Goal: Find specific page/section: Find specific page/section

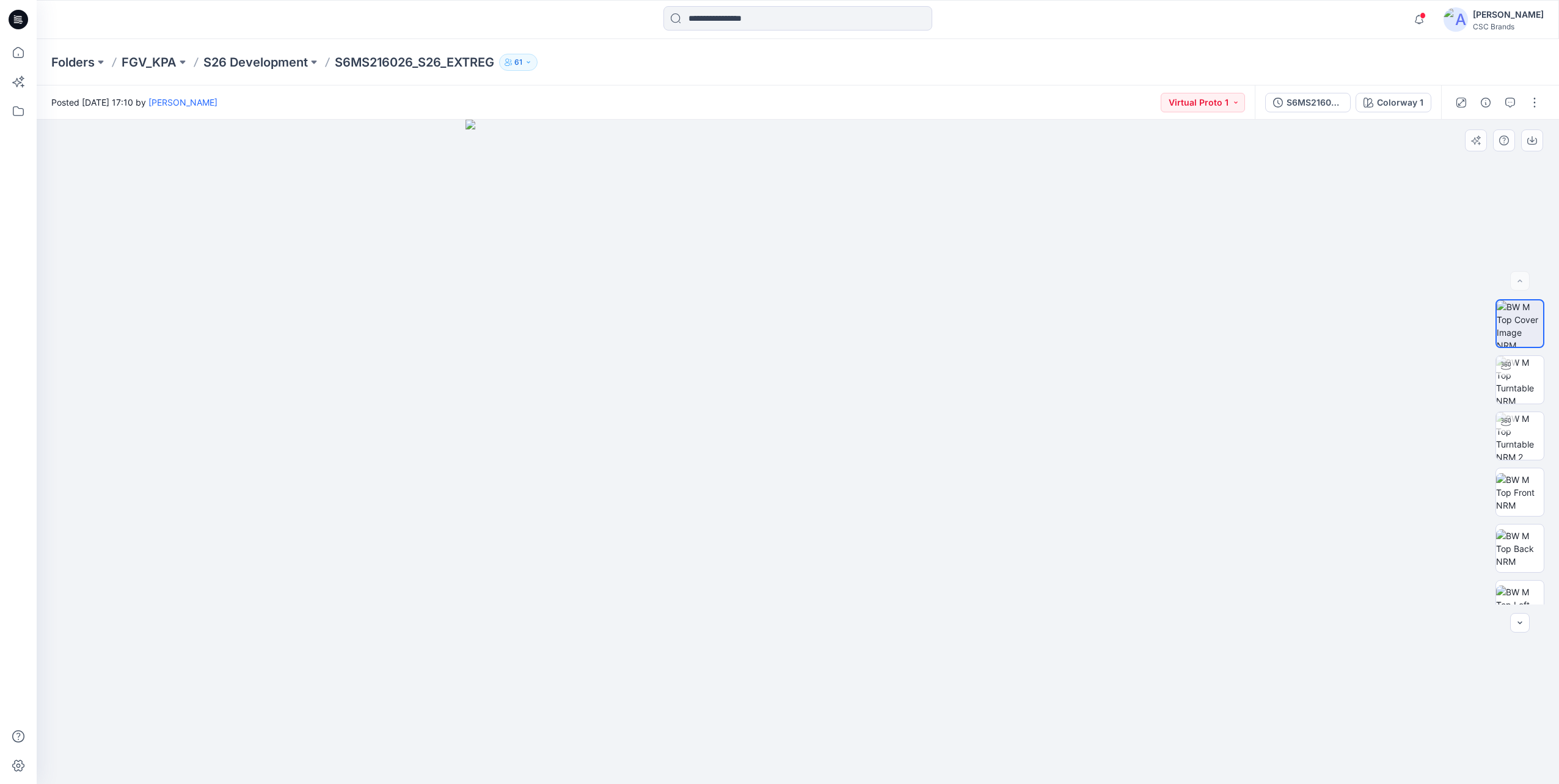
drag, startPoint x: 942, startPoint y: 616, endPoint x: 971, endPoint y: 642, distance: 38.9
click at [955, 639] on img at bounding box center [798, 451] width 665 height 664
click at [1520, 621] on div at bounding box center [1519, 622] width 19 height 19
click at [1289, 604] on div at bounding box center [798, 451] width 1523 height 664
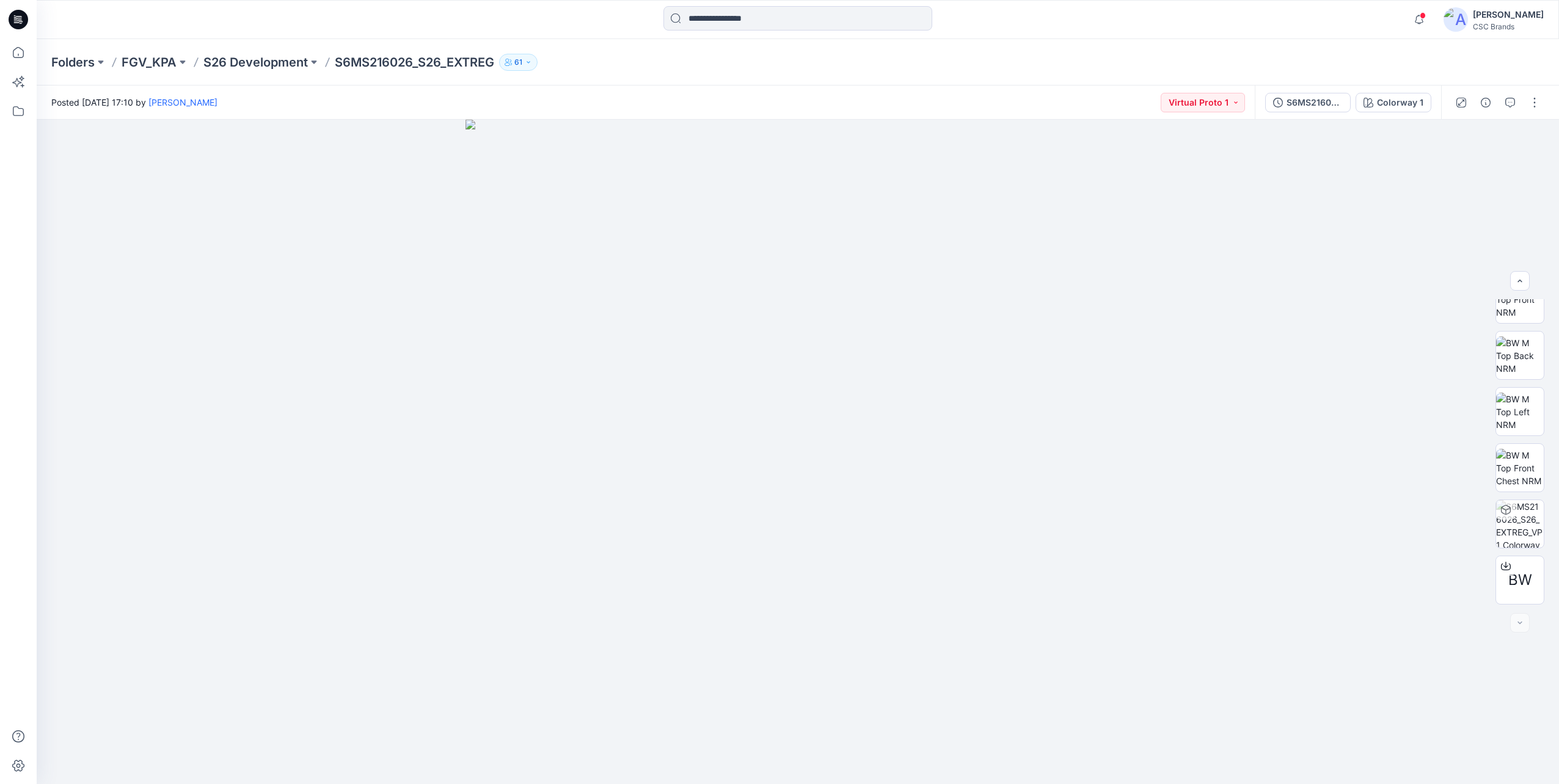
click at [1016, 36] on div "Notifications Your style S6MS215506_SW26M4063_S26_GLREL_VFA is ready 21 hours a…" at bounding box center [798, 19] width 1523 height 39
click at [970, 19] on div at bounding box center [798, 19] width 761 height 27
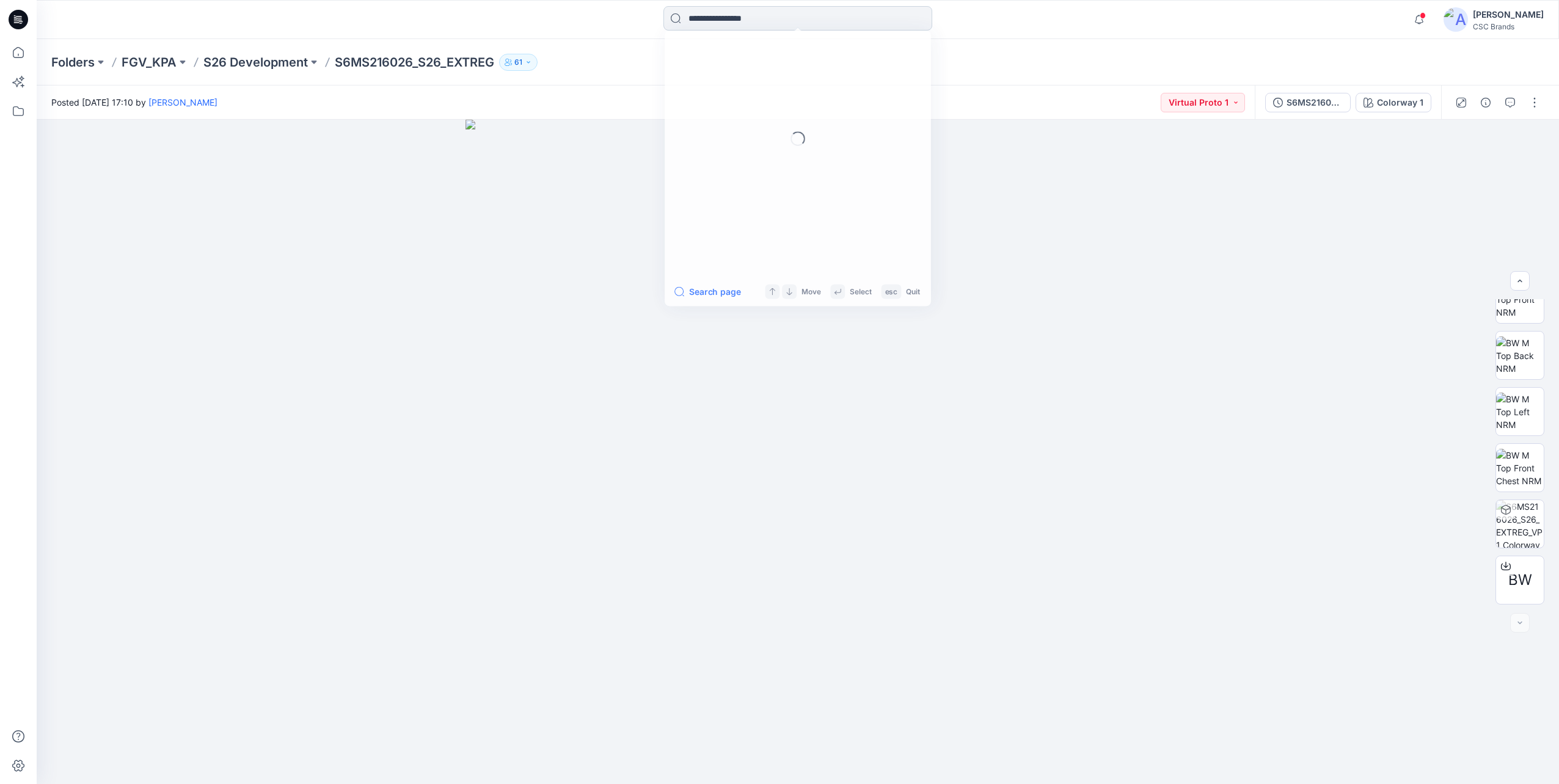
click at [774, 16] on input at bounding box center [798, 18] width 269 height 24
click at [1004, 19] on div "Recent S6MS216026 S6WS215542 S6MS215506 Items F26 Development FGV_KPA S27 Devel…" at bounding box center [798, 19] width 761 height 27
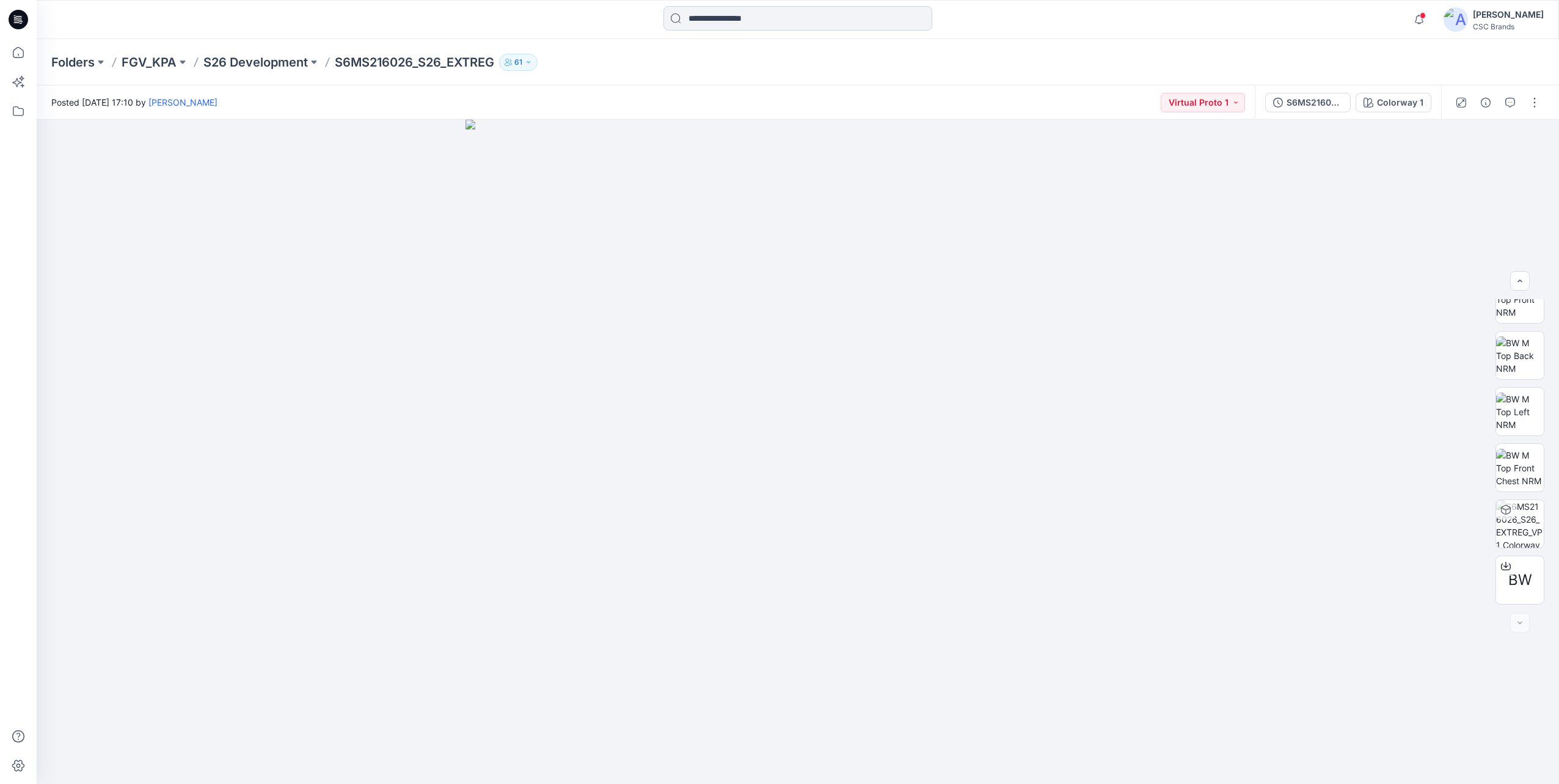
click at [779, 19] on input at bounding box center [798, 18] width 269 height 24
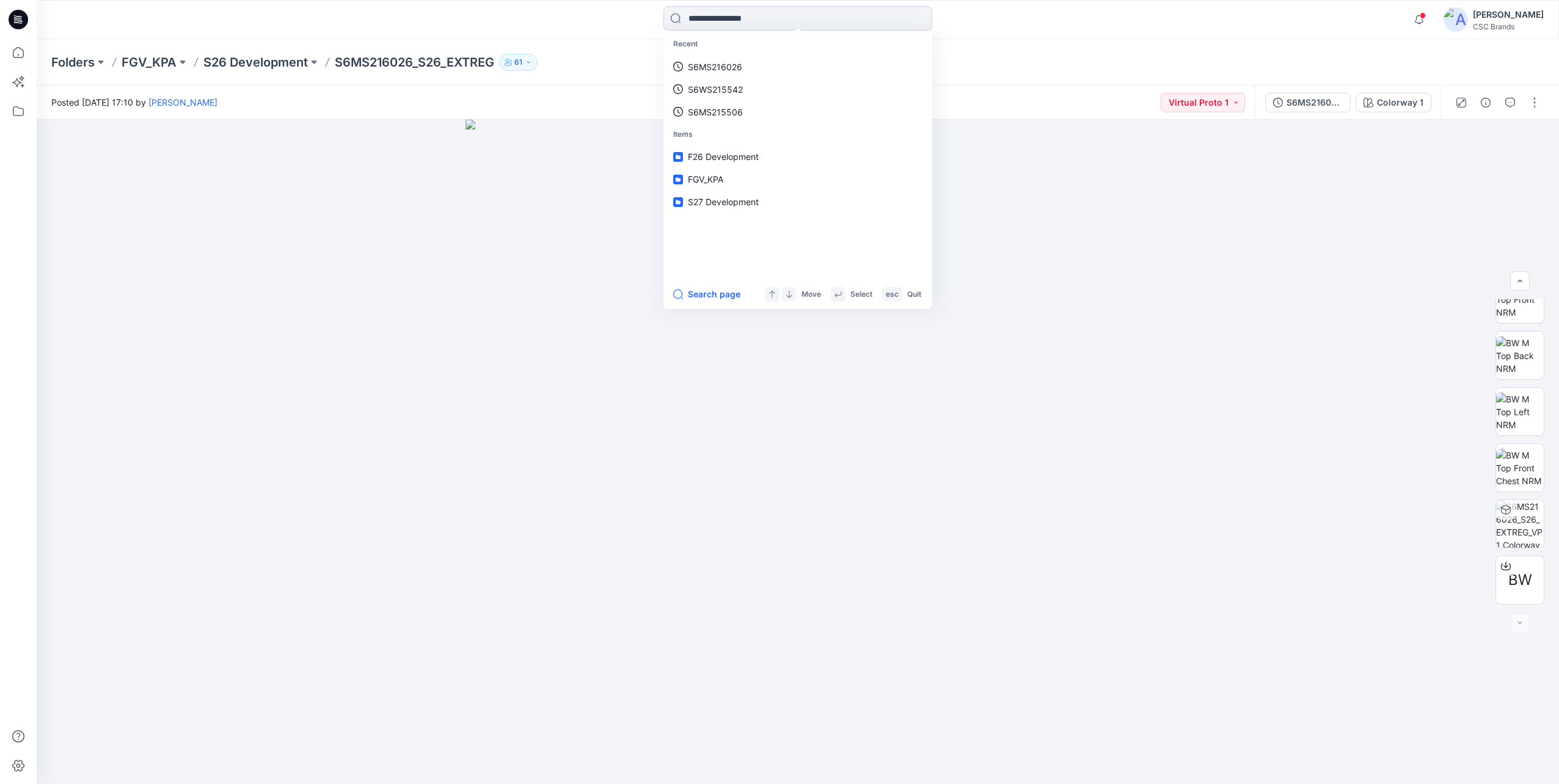
click at [779, 19] on input at bounding box center [798, 18] width 269 height 24
click at [718, 20] on input at bounding box center [798, 18] width 269 height 24
click at [619, 21] on div "Recent S6MS216026 S6WS215542 S6MS215506 Items F26 Development FGV_KPA S27 Devel…" at bounding box center [798, 19] width 761 height 27
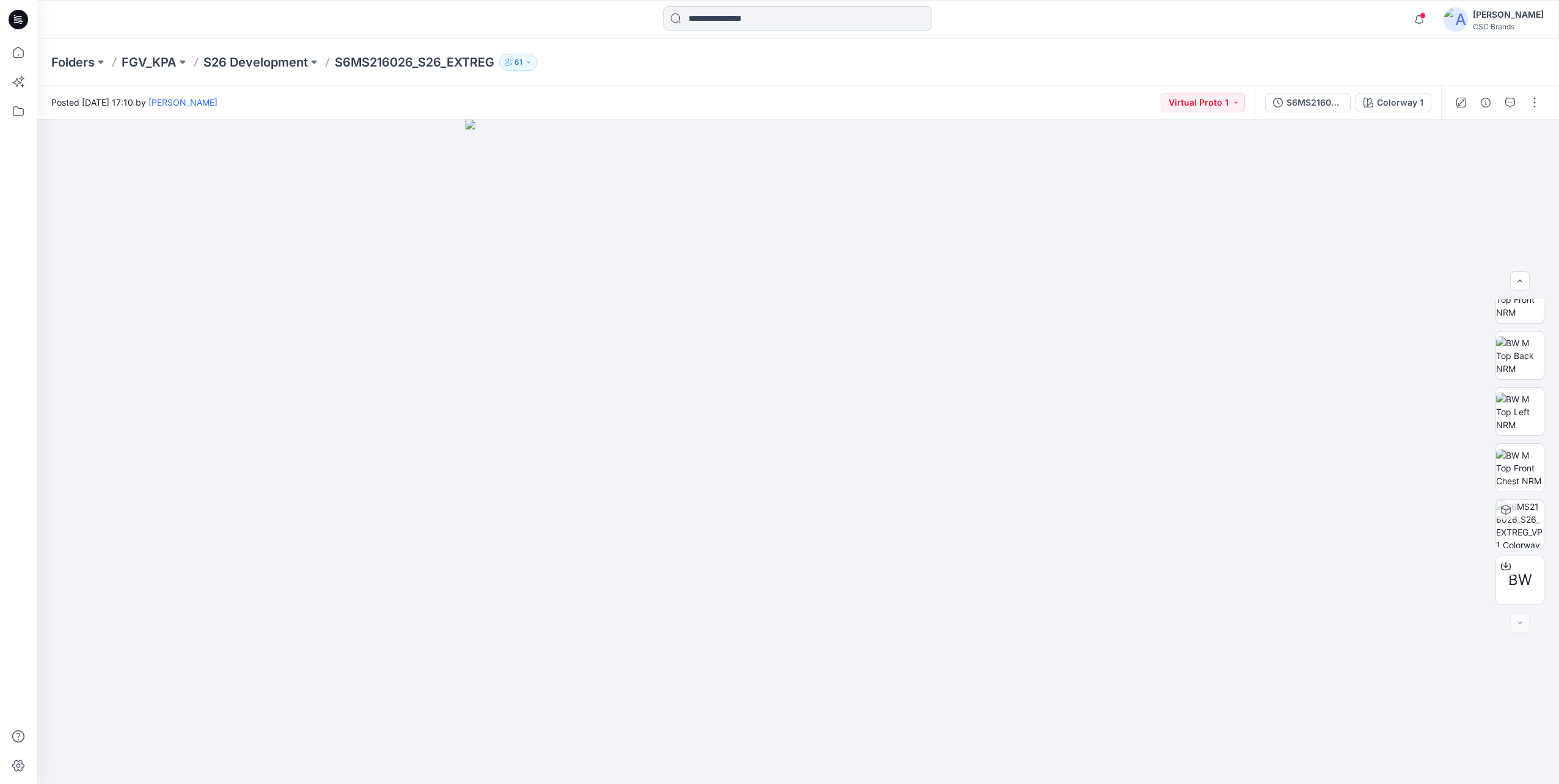
click at [729, 19] on input at bounding box center [798, 18] width 269 height 24
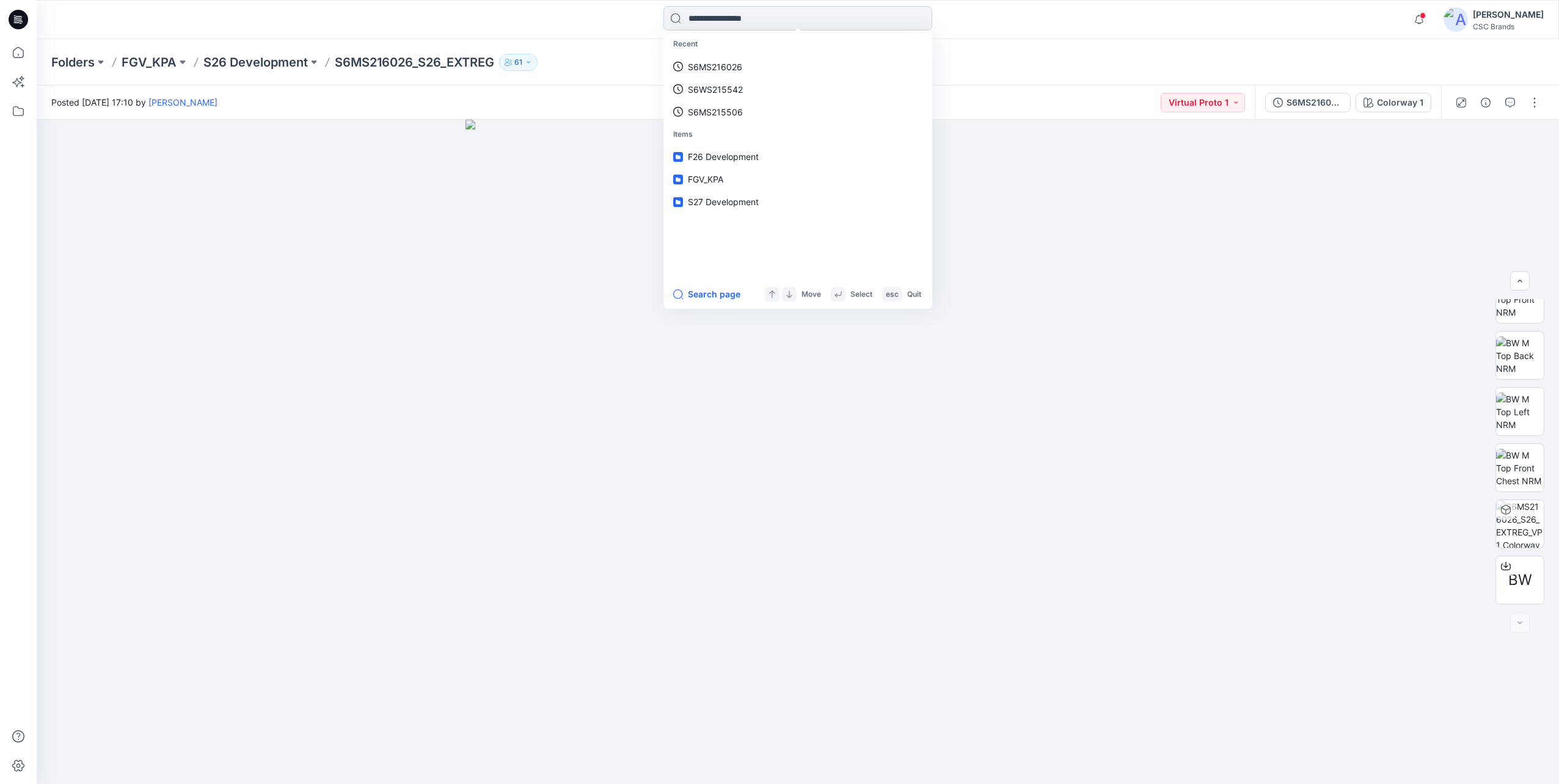
click at [676, 16] on input at bounding box center [798, 18] width 269 height 24
click at [724, 17] on input at bounding box center [798, 18] width 269 height 24
click at [611, 23] on div "Recent S6MS216026 S6WS215542 S6MS215506 Items F26 Development FGV_KPA S27 Devel…" at bounding box center [798, 19] width 761 height 27
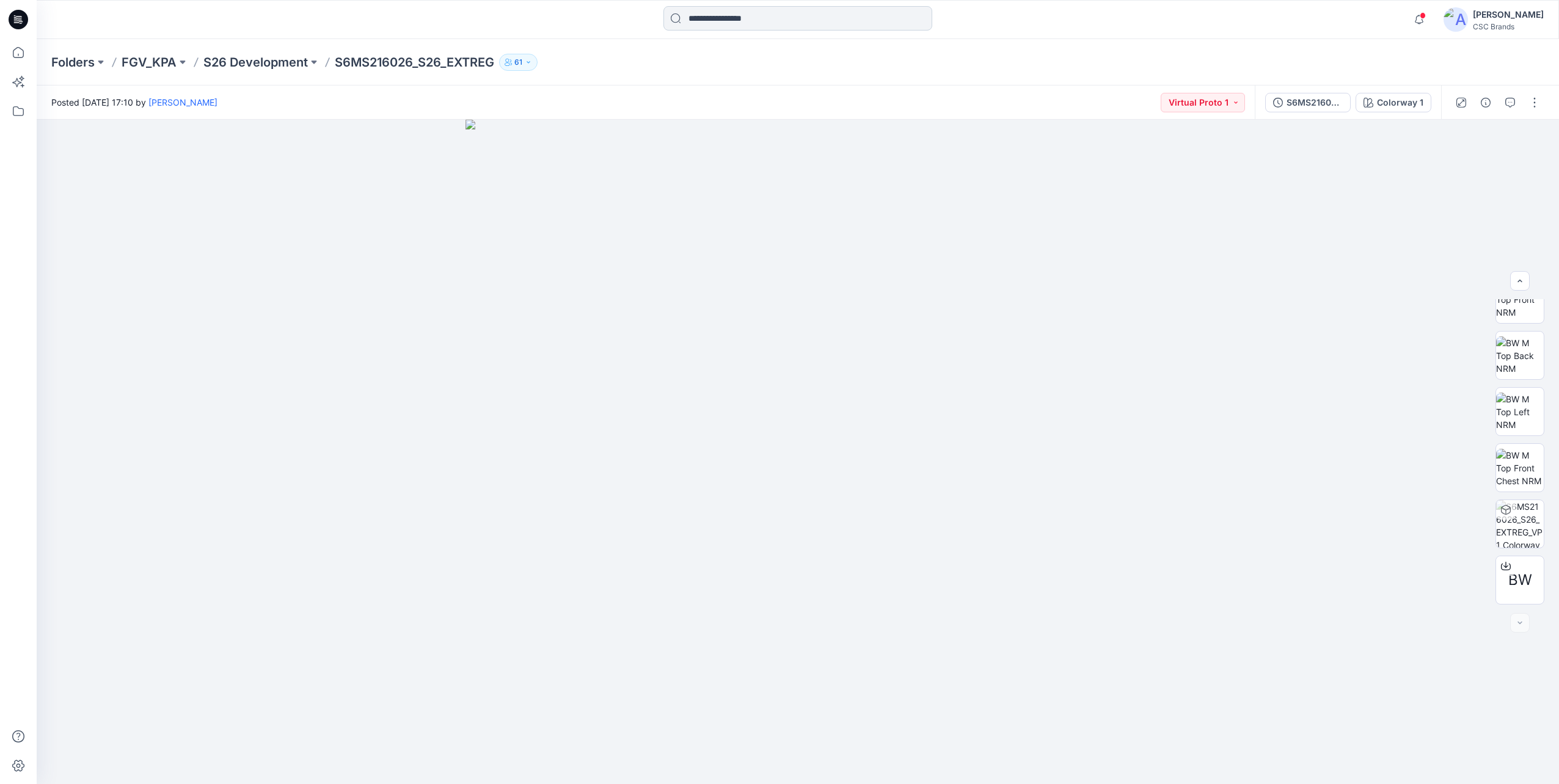
click at [700, 24] on input at bounding box center [798, 18] width 269 height 24
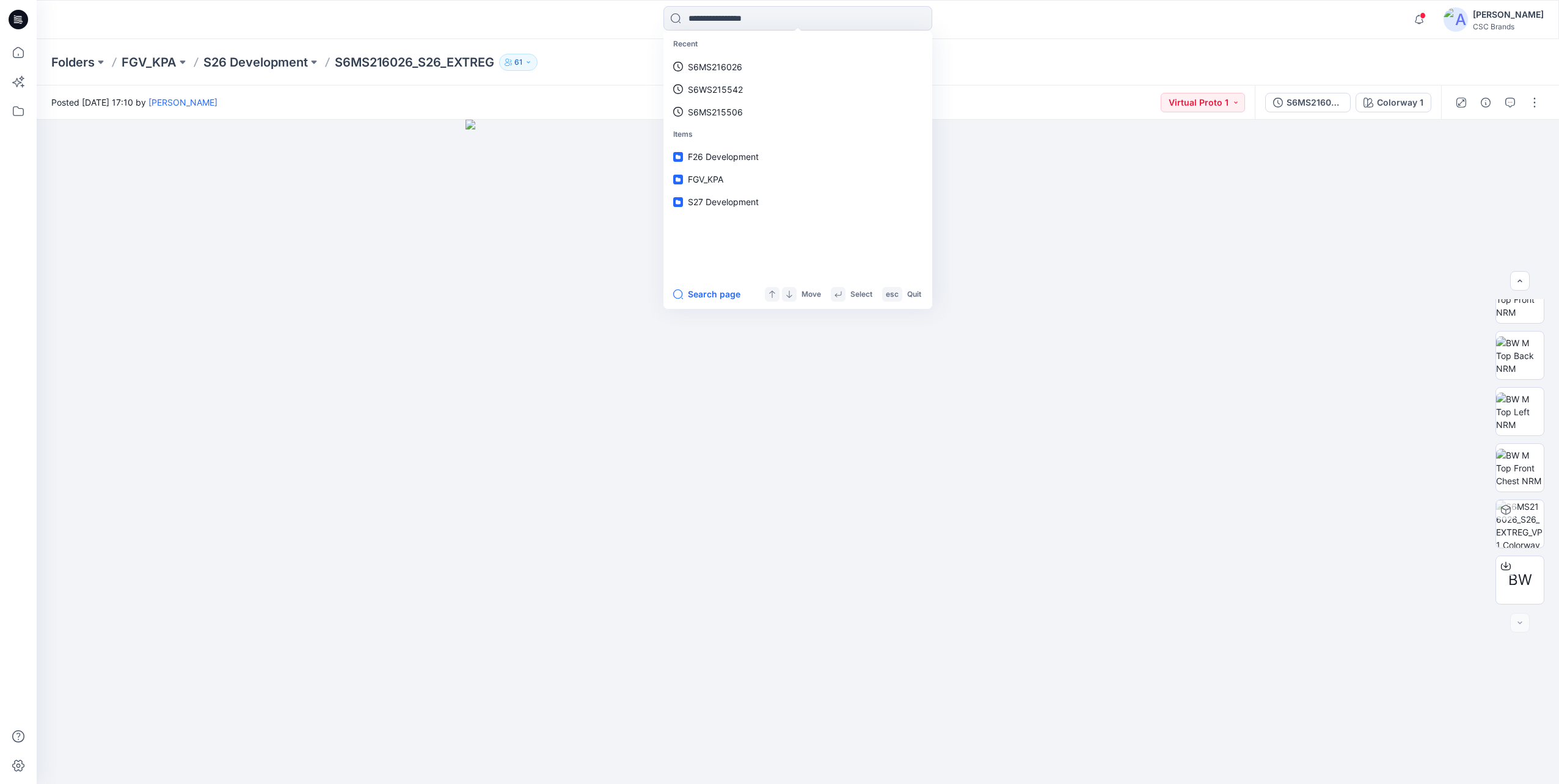
click at [627, 19] on div "Recent S6MS216026 S6WS215542 S6MS215506 Items F26 Development FGV_KPA S27 Devel…" at bounding box center [798, 19] width 761 height 27
click at [711, 20] on input at bounding box center [798, 18] width 269 height 24
click at [611, 21] on div "Recent S6MS216026 S6WS215542 S6MS215506 Items F26 Development FGV_KPA S27 Devel…" at bounding box center [798, 19] width 761 height 27
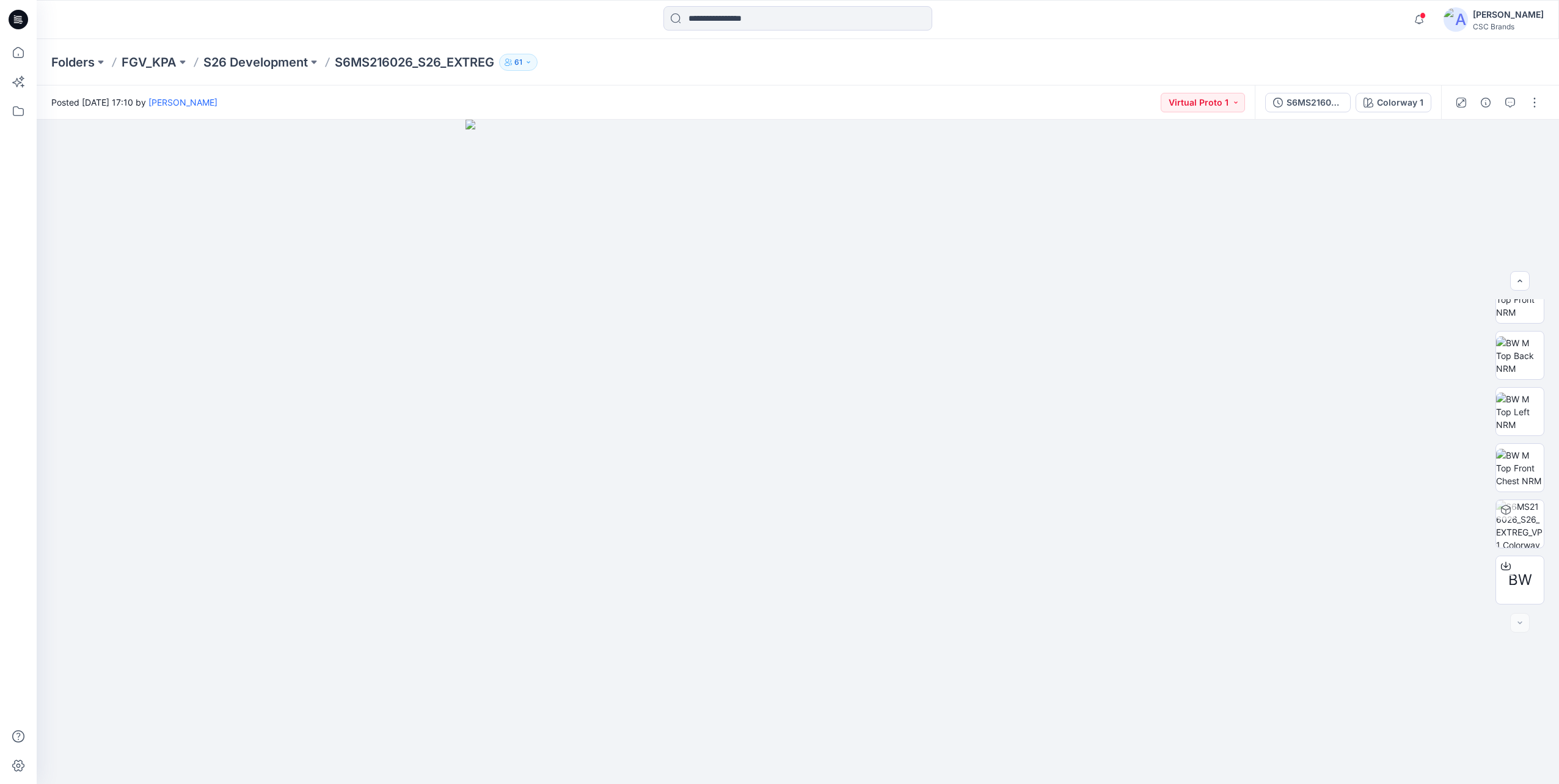
click at [530, 61] on icon "button" at bounding box center [528, 62] width 3 height 2
click at [608, 132] on button "External 1" at bounding box center [620, 136] width 72 height 31
click at [524, 141] on button "Internal 60" at bounding box center [545, 136] width 77 height 31
click at [1209, 31] on div "Notifications Your style S6MS215506_SW26M4063_S26_GLREL_VFA is ready 21 hours a…" at bounding box center [798, 19] width 1522 height 27
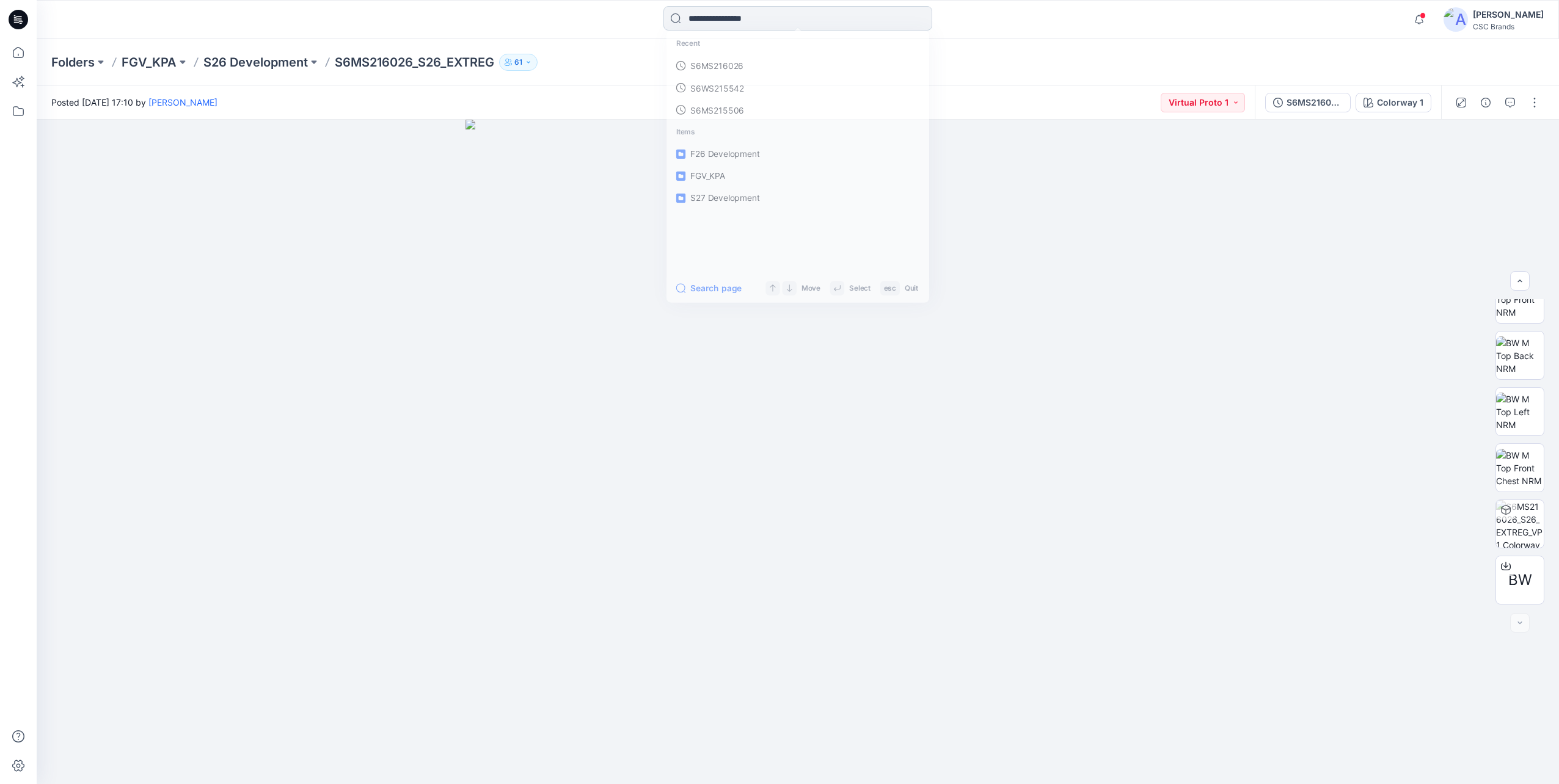
click at [730, 28] on input at bounding box center [798, 18] width 269 height 24
click at [724, 17] on input at bounding box center [798, 18] width 269 height 24
click at [620, 15] on div "Recent S6MS216026 S6WS215542 S6MS215506 Items F26 Development FGV_KPA S27 Devel…" at bounding box center [798, 19] width 761 height 27
click at [675, 17] on input at bounding box center [798, 18] width 269 height 24
click at [729, 18] on input at bounding box center [798, 18] width 269 height 24
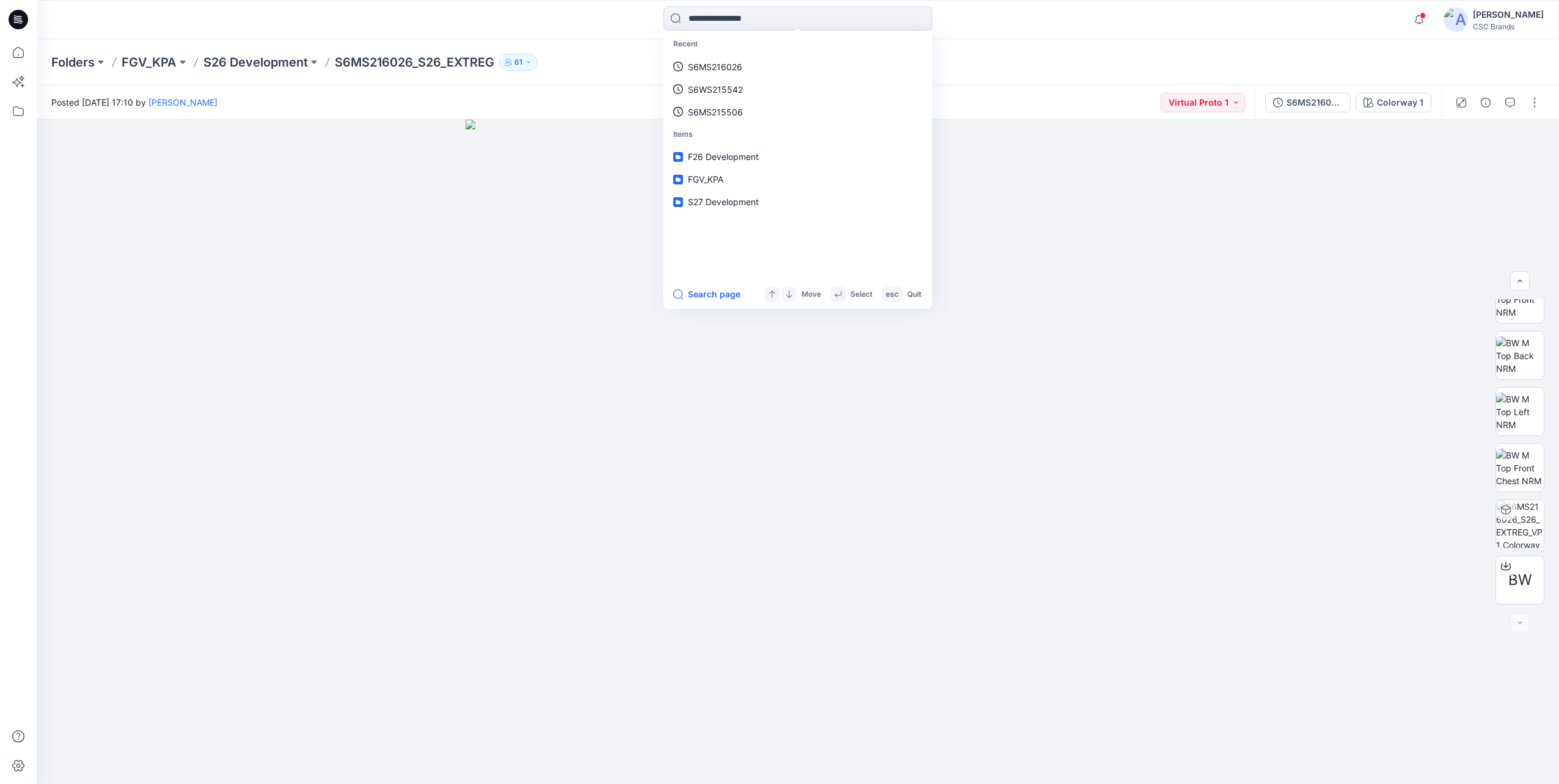
click at [606, 19] on div "Recent S6MS216026 S6WS215542 S6MS215506 Items F26 Development FGV_KPA S27 Devel…" at bounding box center [798, 19] width 761 height 27
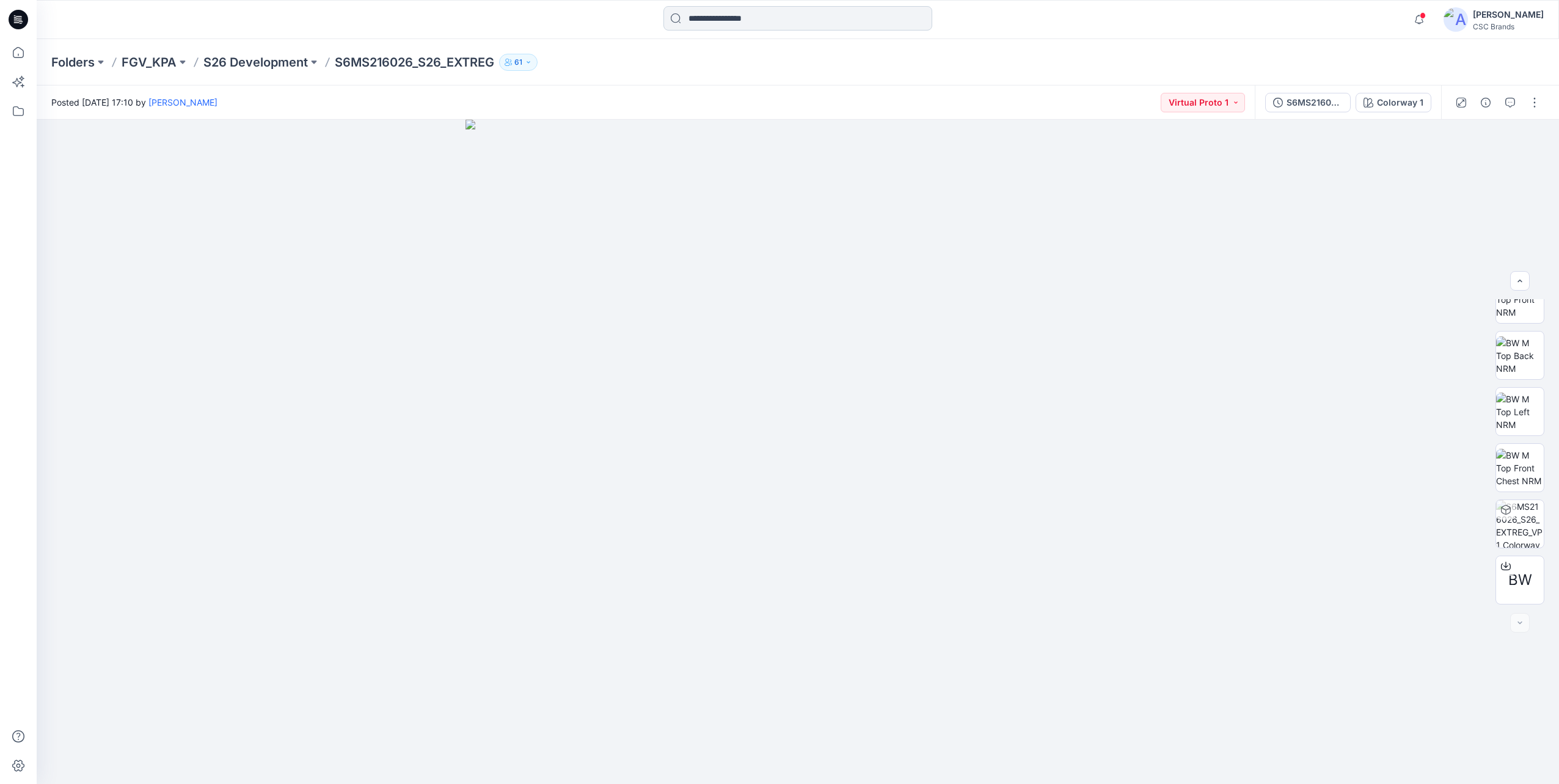
click at [724, 16] on input at bounding box center [798, 18] width 269 height 24
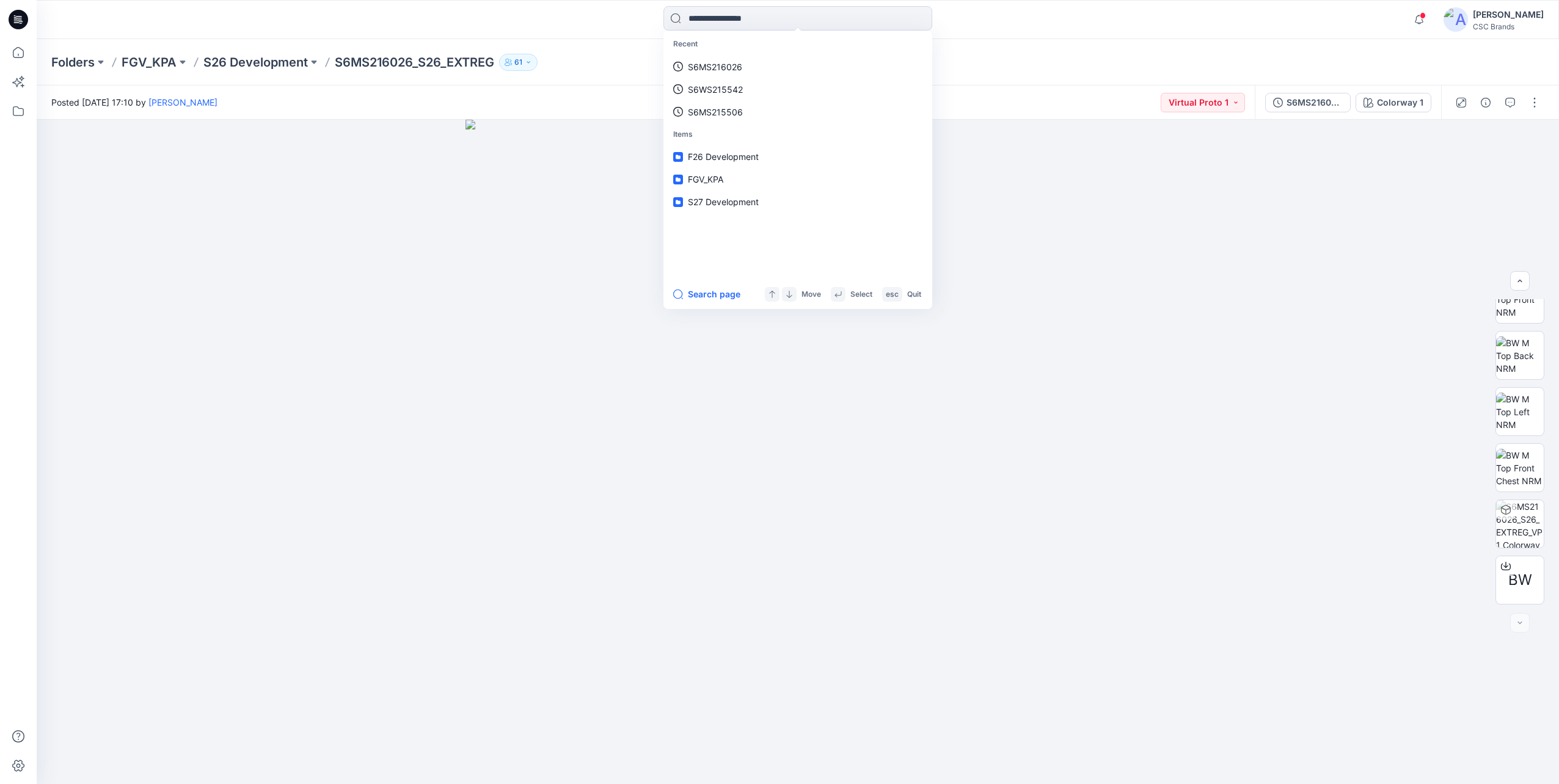
click at [1006, 36] on div "Recent S6MS216026 S6WS215542 S6MS215506 Items F26 Development FGV_KPA S27 Devel…" at bounding box center [798, 19] width 1523 height 39
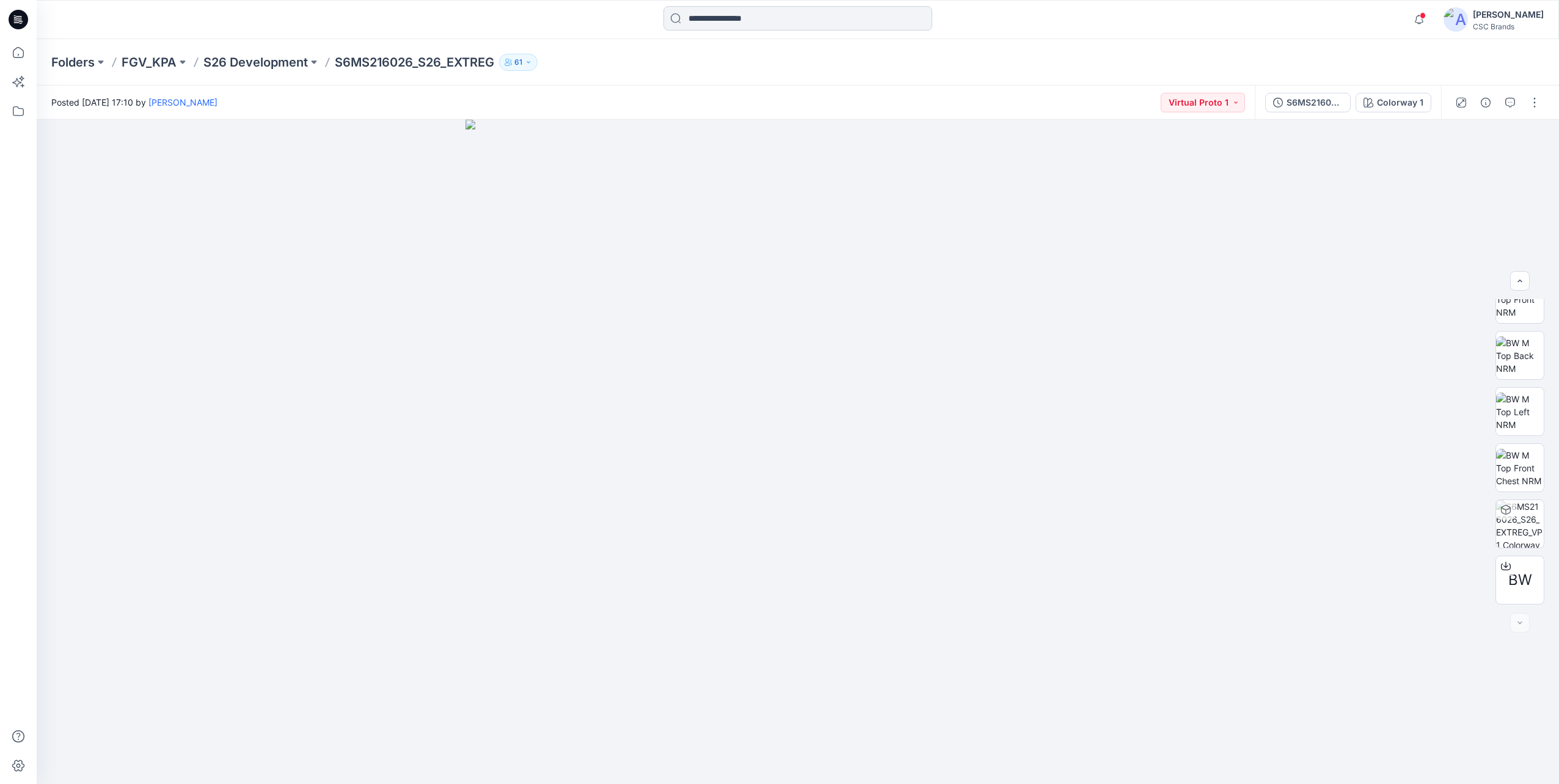
click at [711, 22] on input at bounding box center [798, 18] width 269 height 24
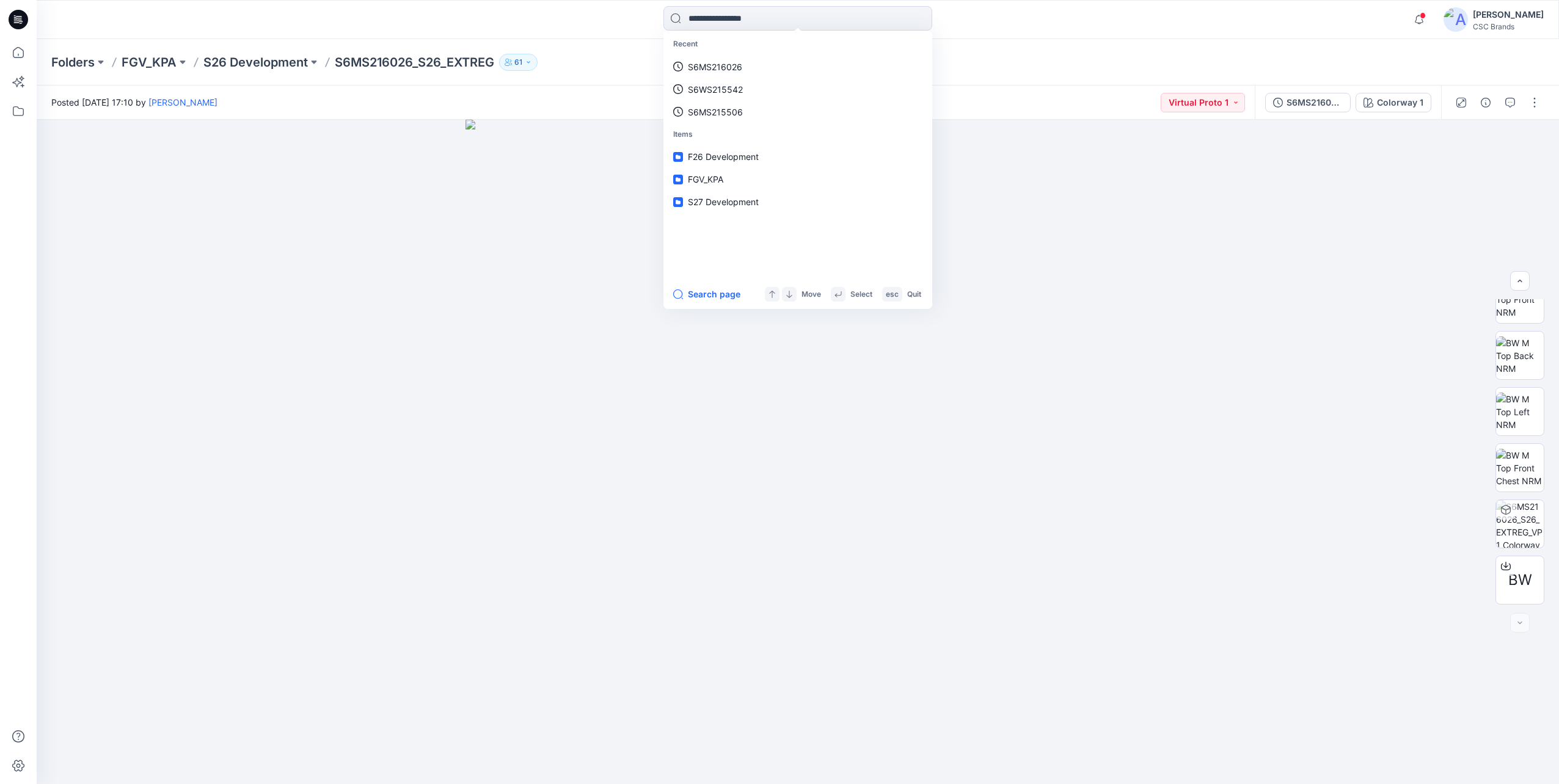
paste input "**********"
type input "**********"
click at [862, 114] on link "S6WS215575 _S26_PAREG" at bounding box center [798, 112] width 264 height 23
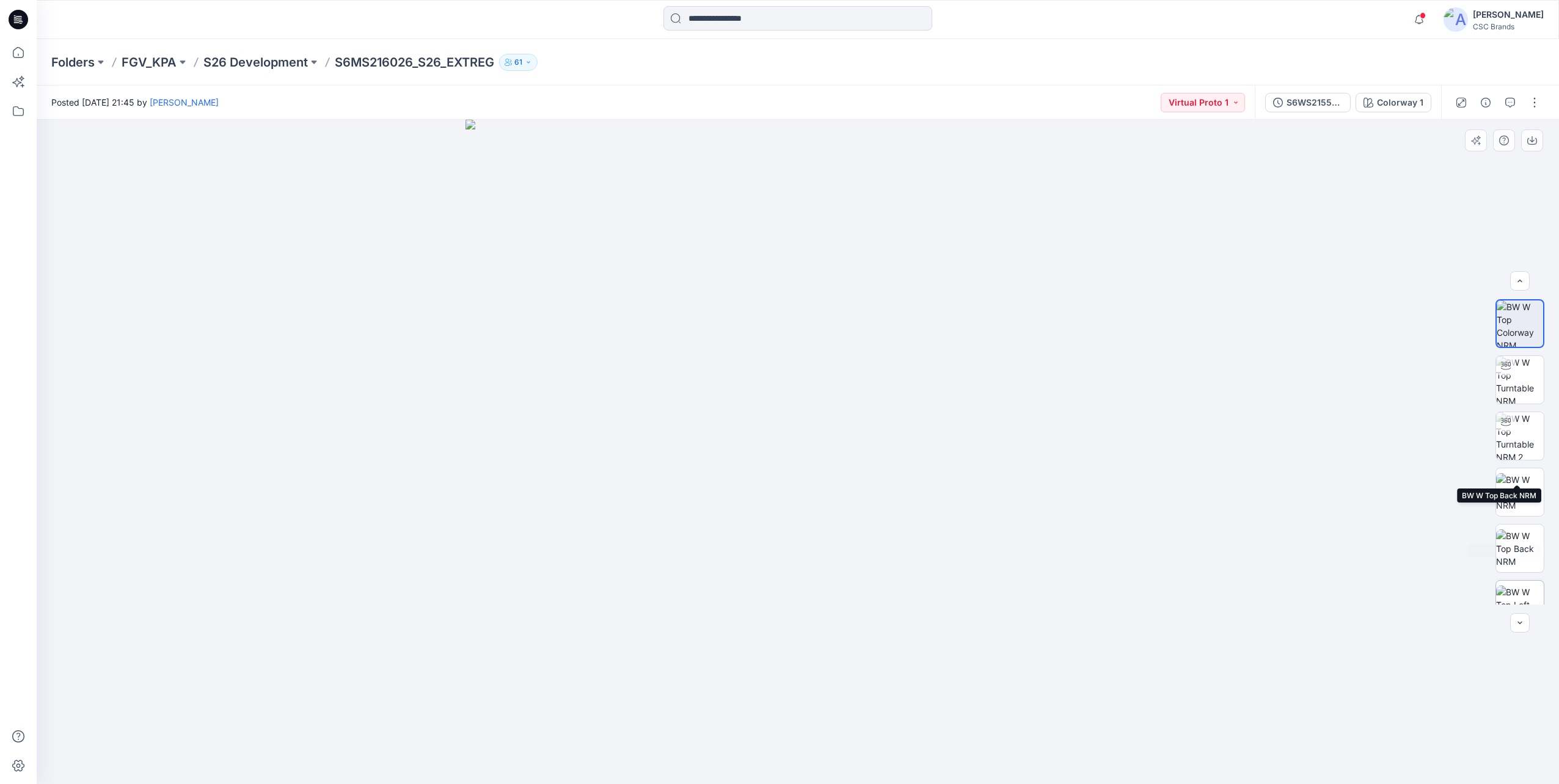
scroll to position [193, 0]
click at [1503, 566] on icon at bounding box center [1506, 567] width 10 height 10
